Goal: Find specific page/section: Find specific page/section

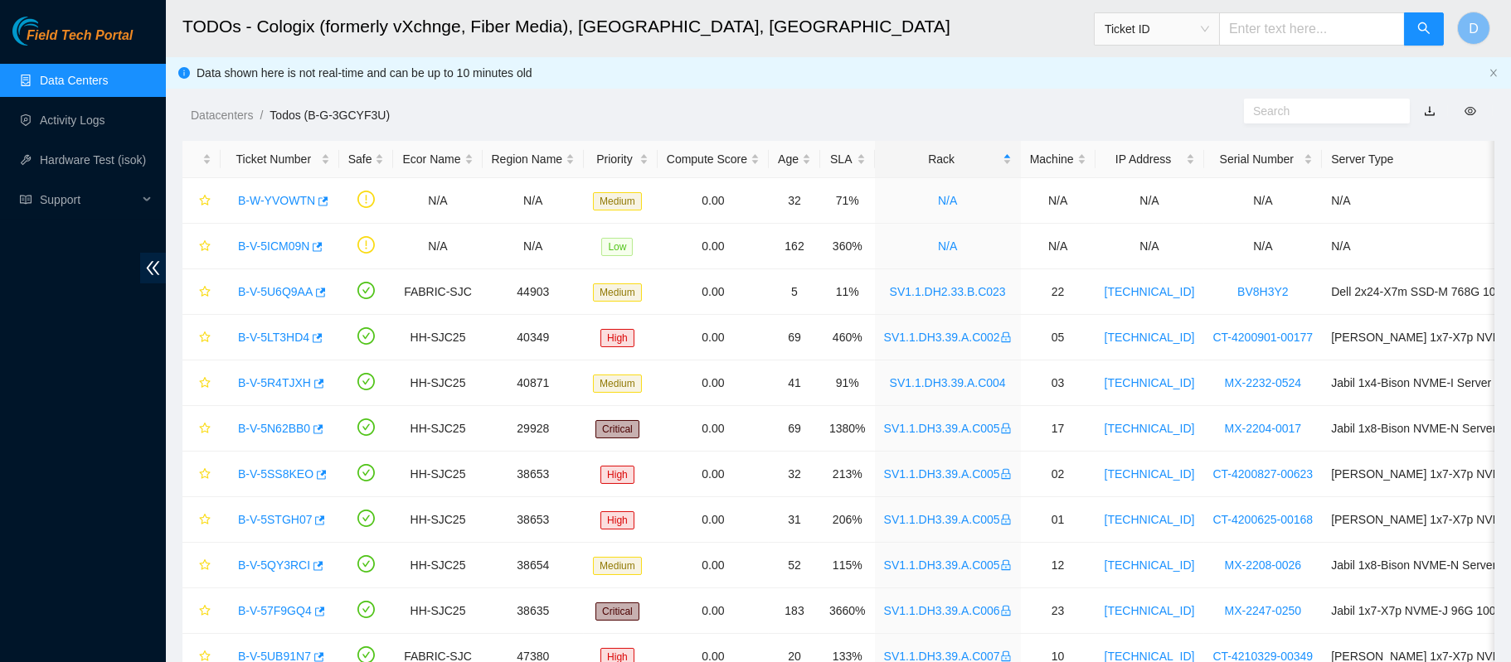
click at [73, 74] on link "Data Centers" at bounding box center [74, 80] width 68 height 13
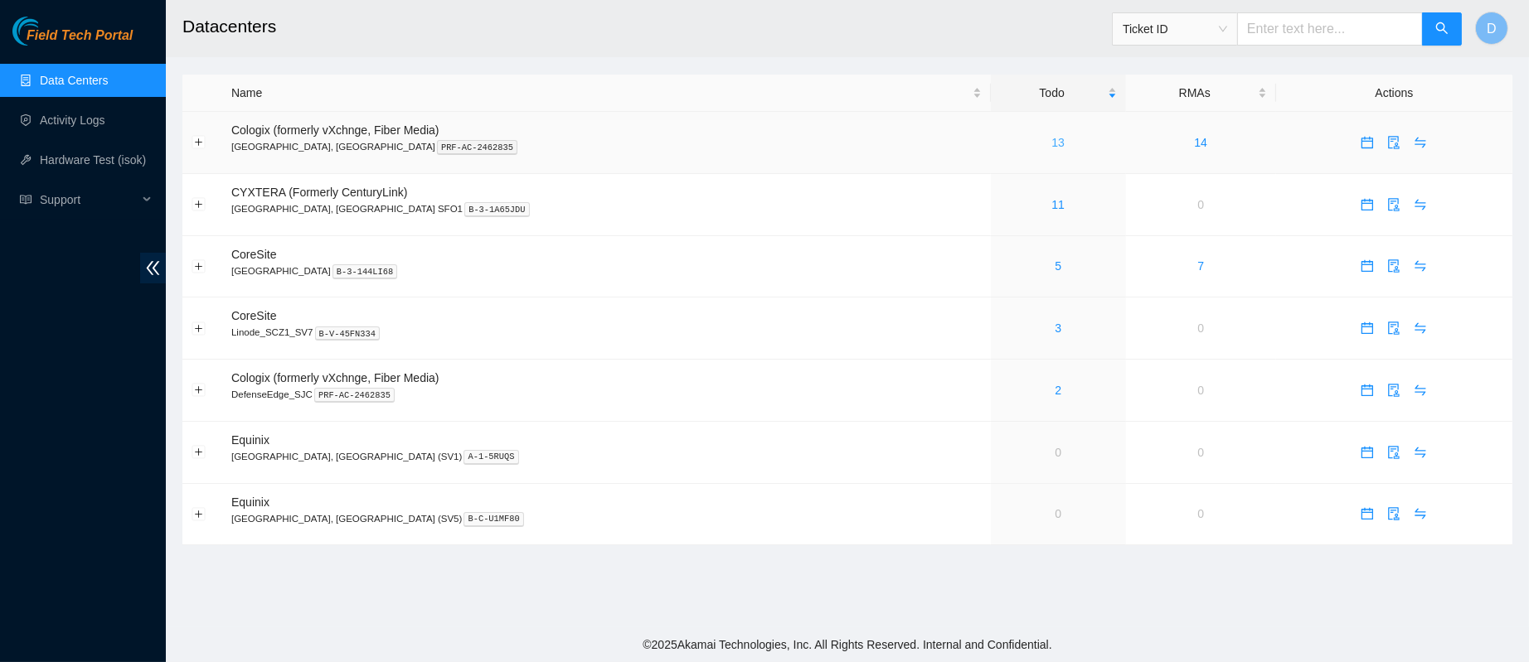
click at [1051, 143] on link "13" at bounding box center [1057, 142] width 13 height 13
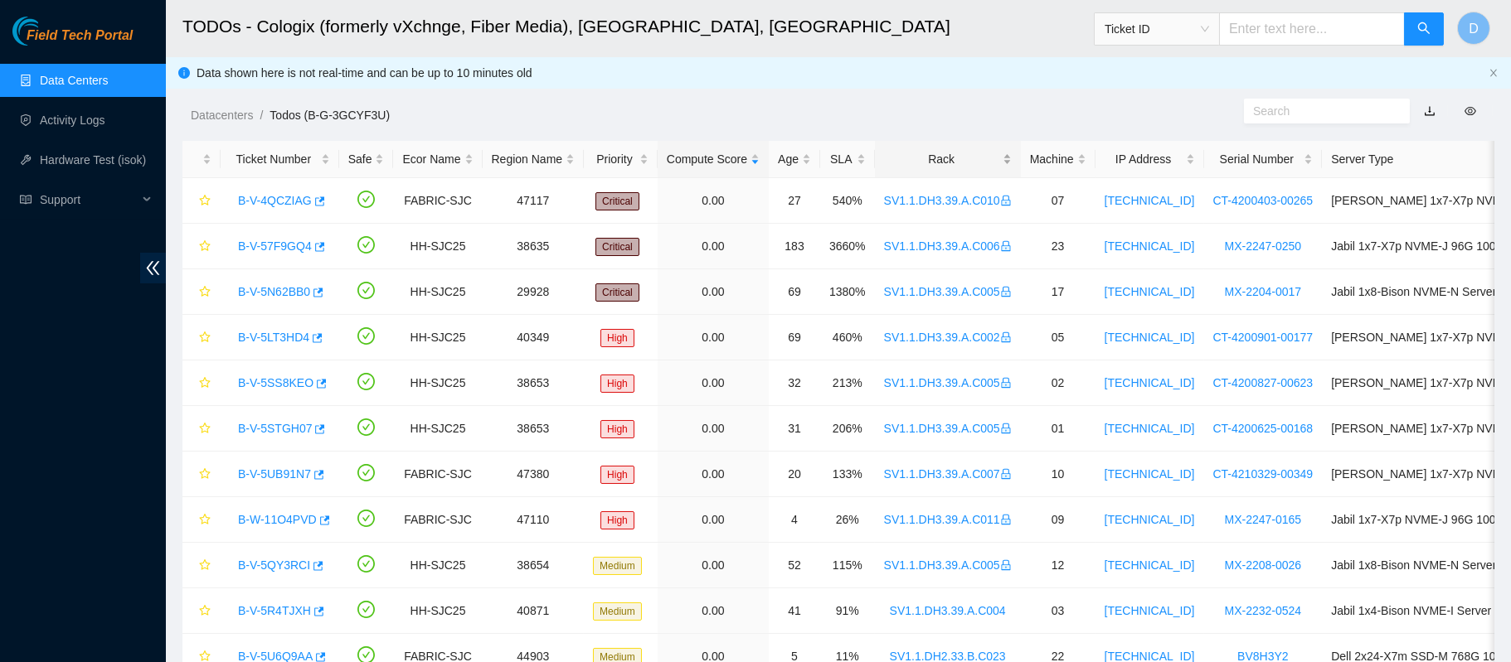
click at [923, 153] on div "Rack" at bounding box center [948, 159] width 128 height 18
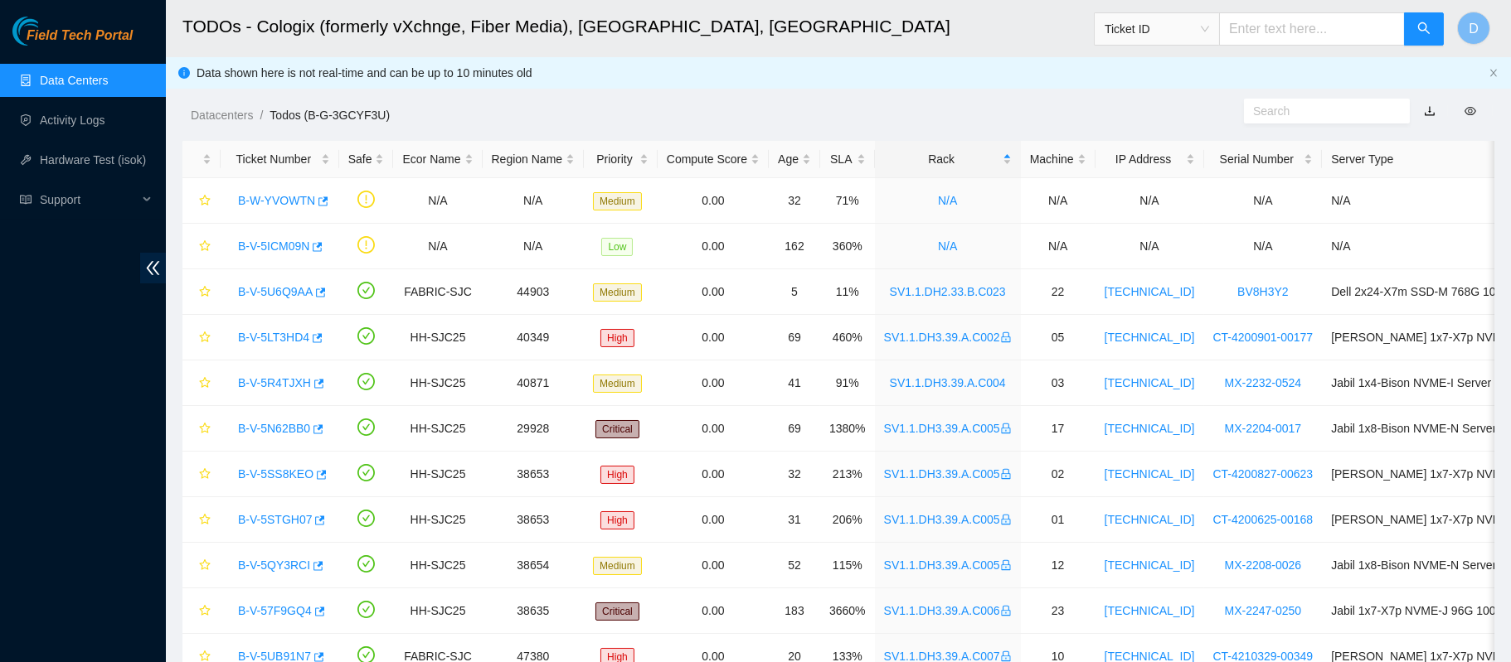
click at [108, 74] on link "Data Centers" at bounding box center [74, 80] width 68 height 13
